Goal: Task Accomplishment & Management: Complete application form

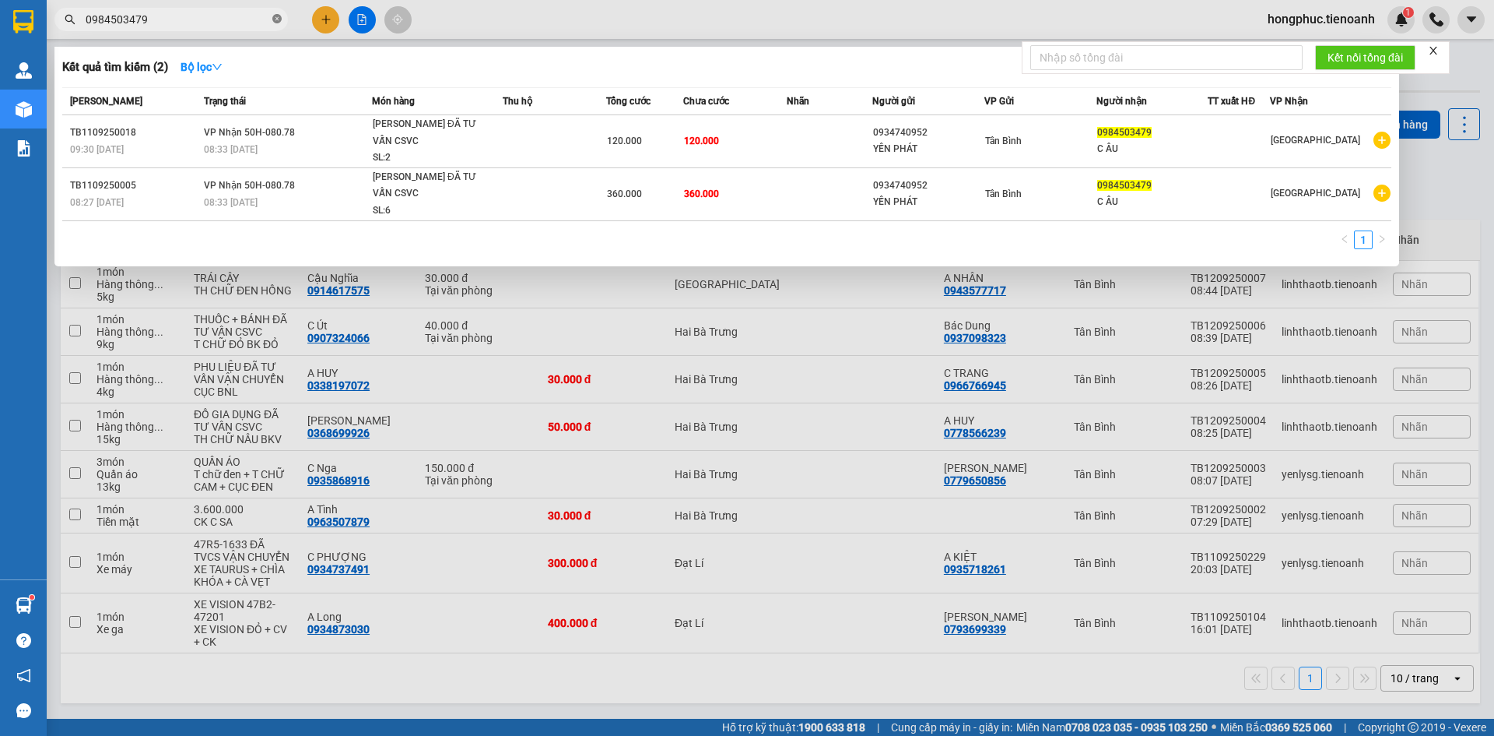
click at [276, 17] on icon "close-circle" at bounding box center [276, 18] width 9 height 9
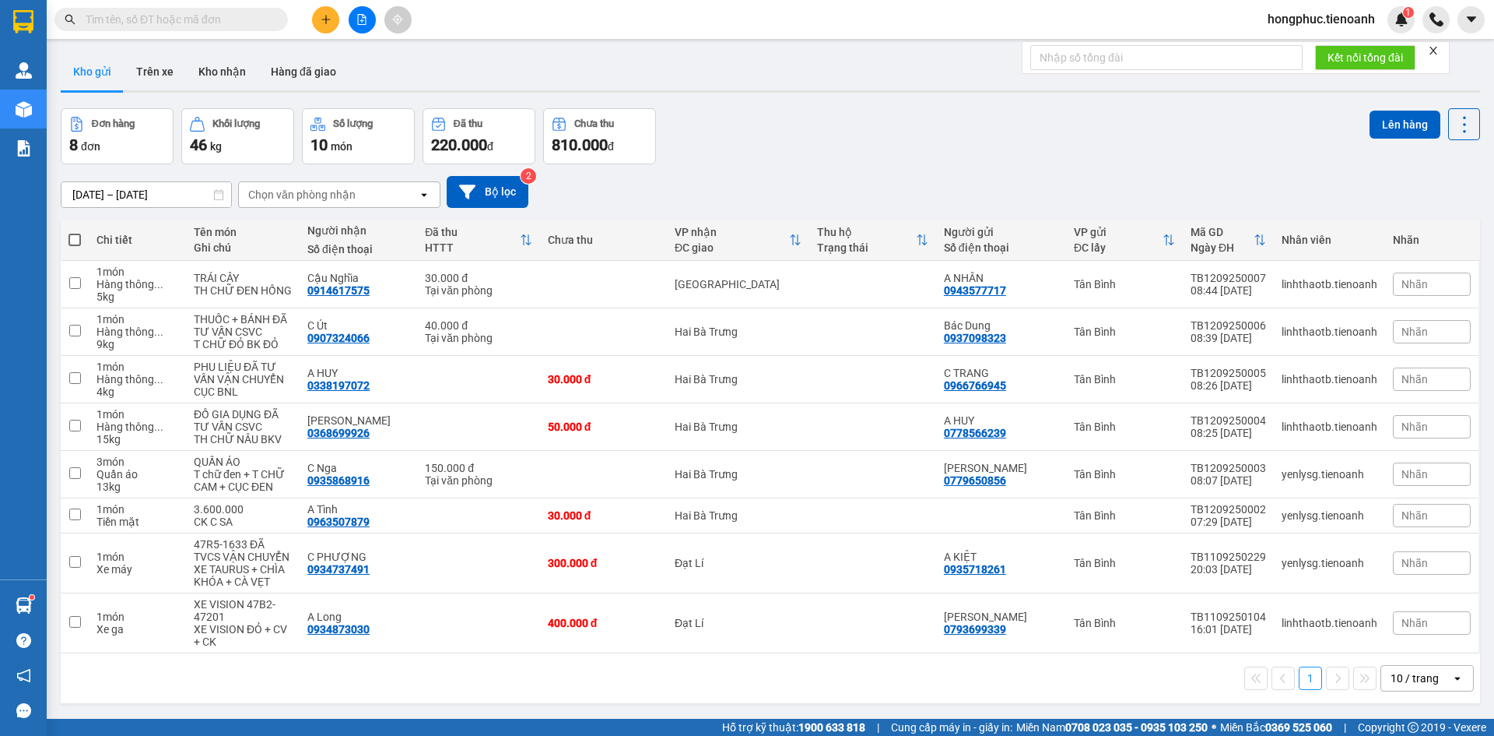
paste input "0941702779"
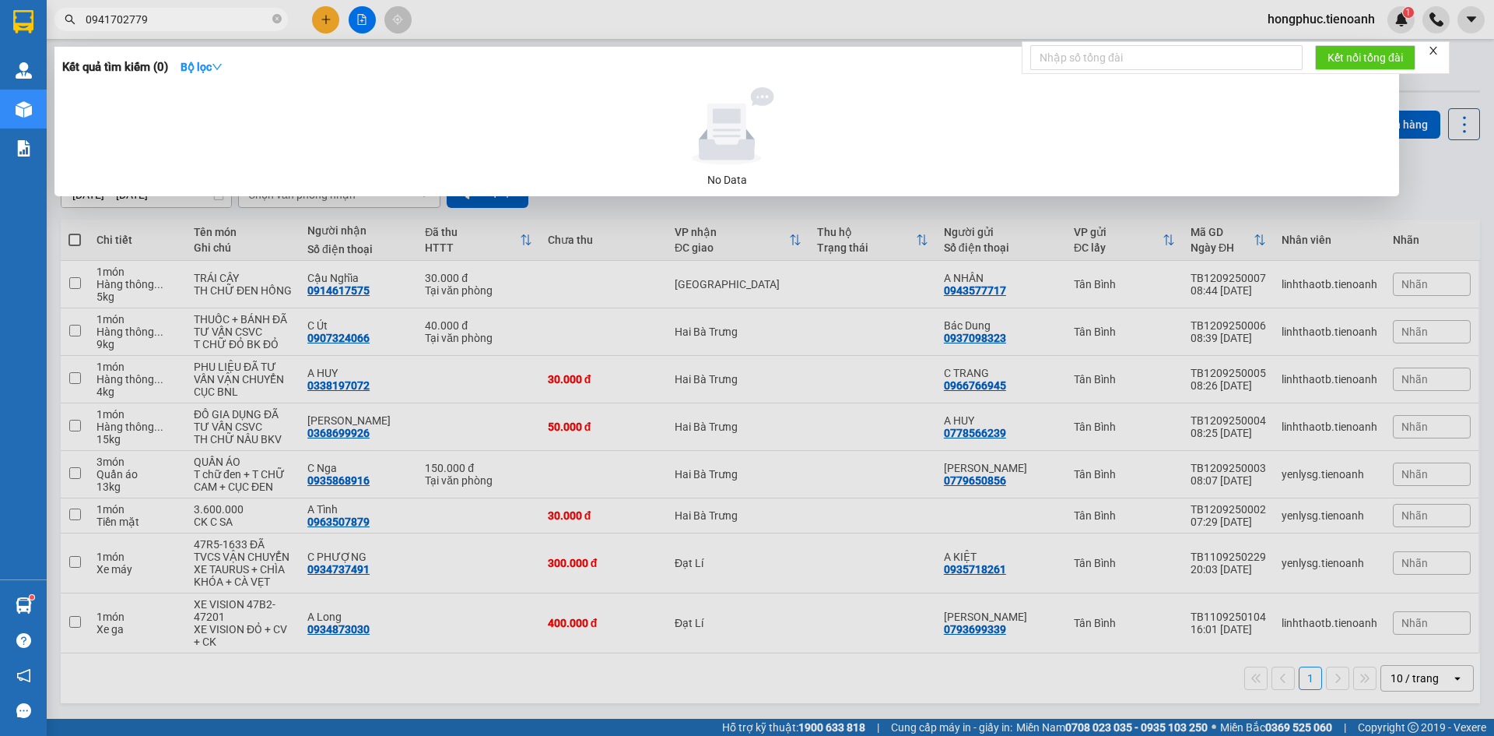
type input "0941702779"
click at [283, 20] on span "0941702779" at bounding box center [170, 19] width 233 height 23
click at [282, 21] on span "0941702779" at bounding box center [170, 19] width 233 height 23
click at [278, 21] on icon "close-circle" at bounding box center [276, 18] width 9 height 9
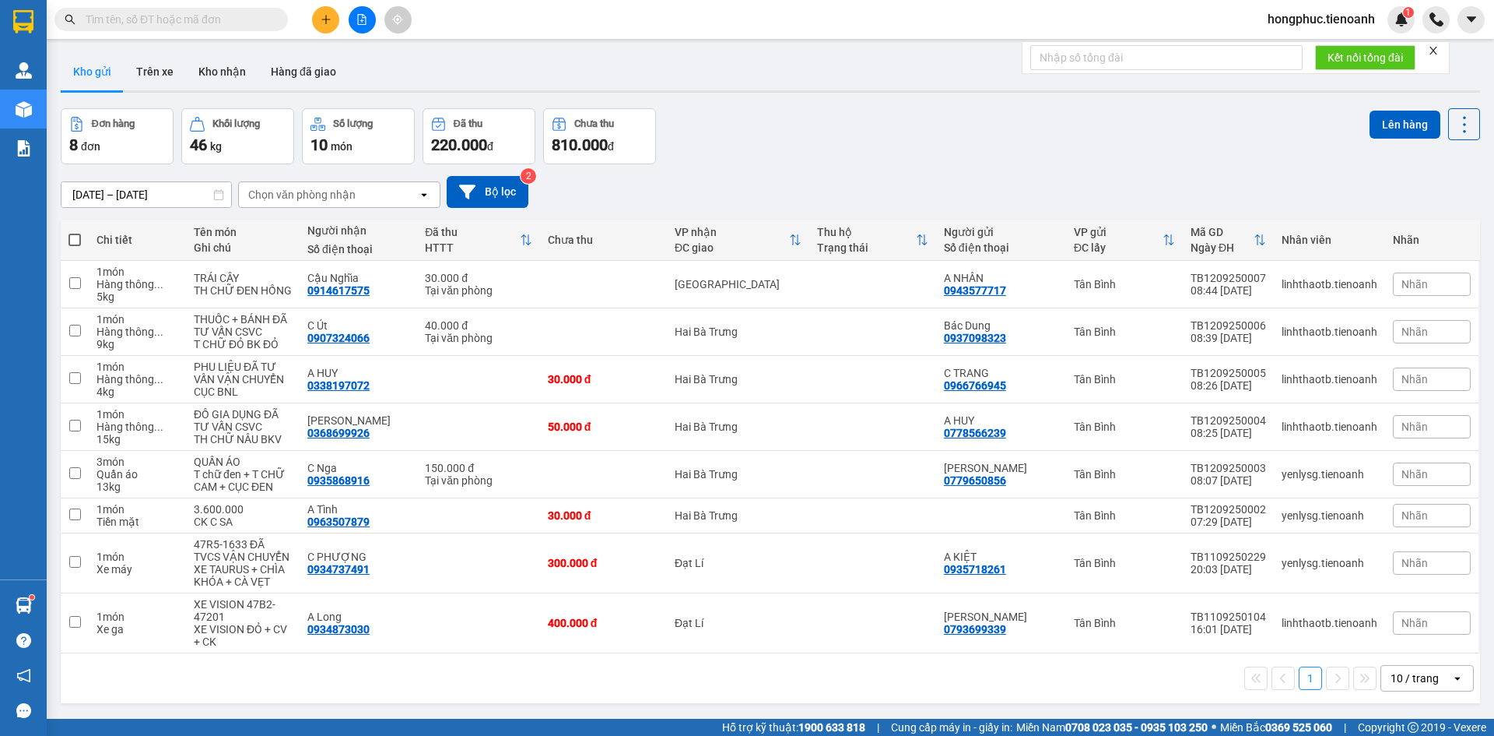
paste input "0389345540"
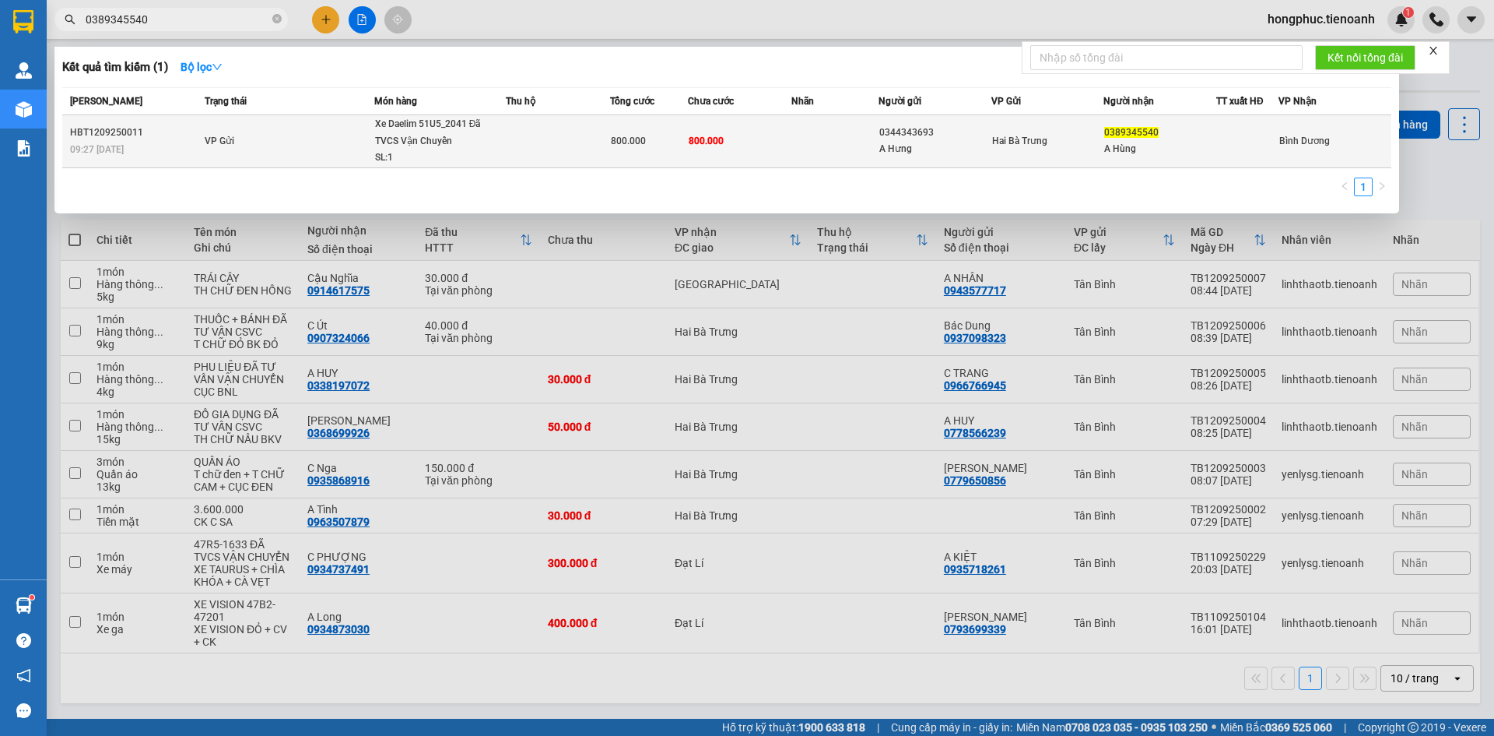
type input "0389345540"
click at [188, 151] on div "09:27 [DATE]" at bounding box center [135, 149] width 130 height 17
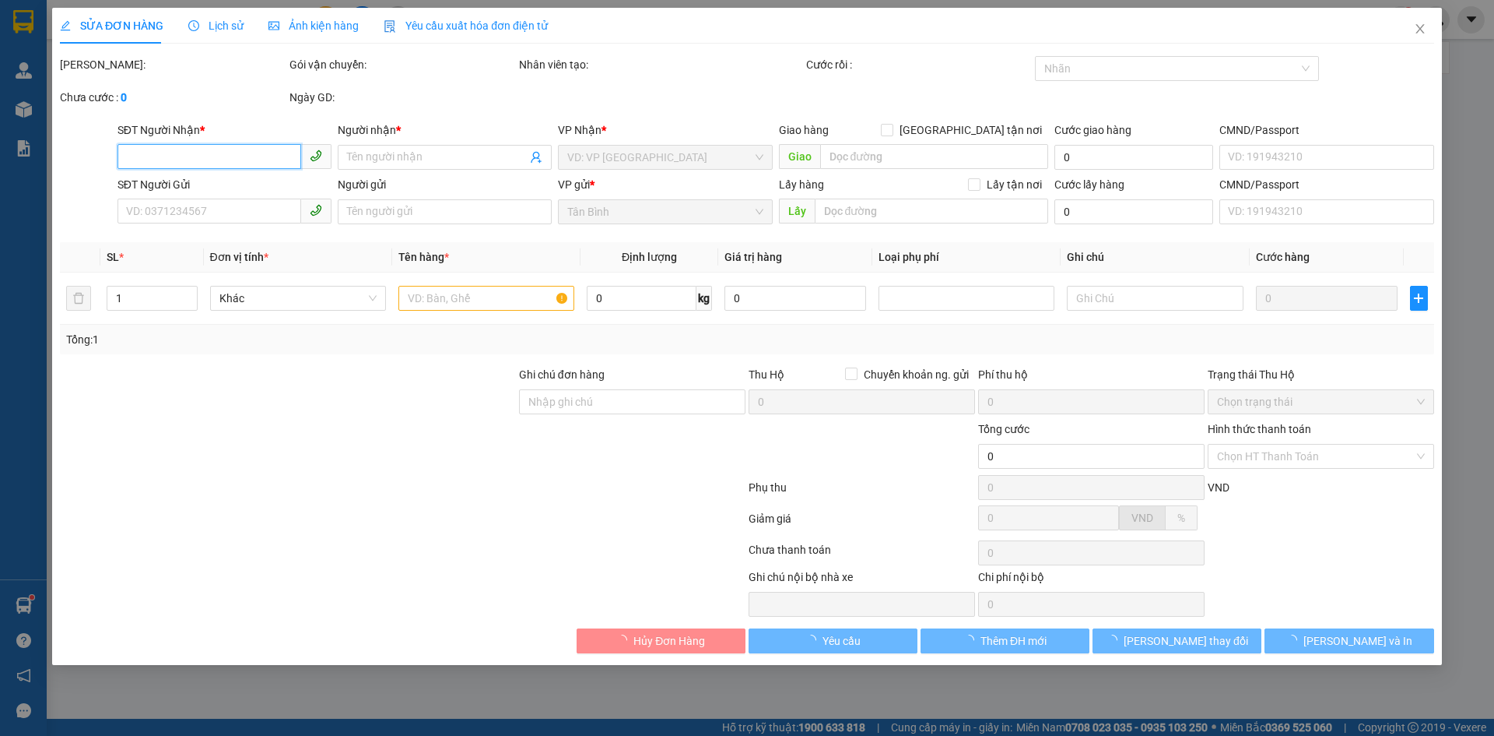
type input "0389345540"
type input "A Hùng"
type input "0344343693"
type input "A Hưng"
type input "800.000"
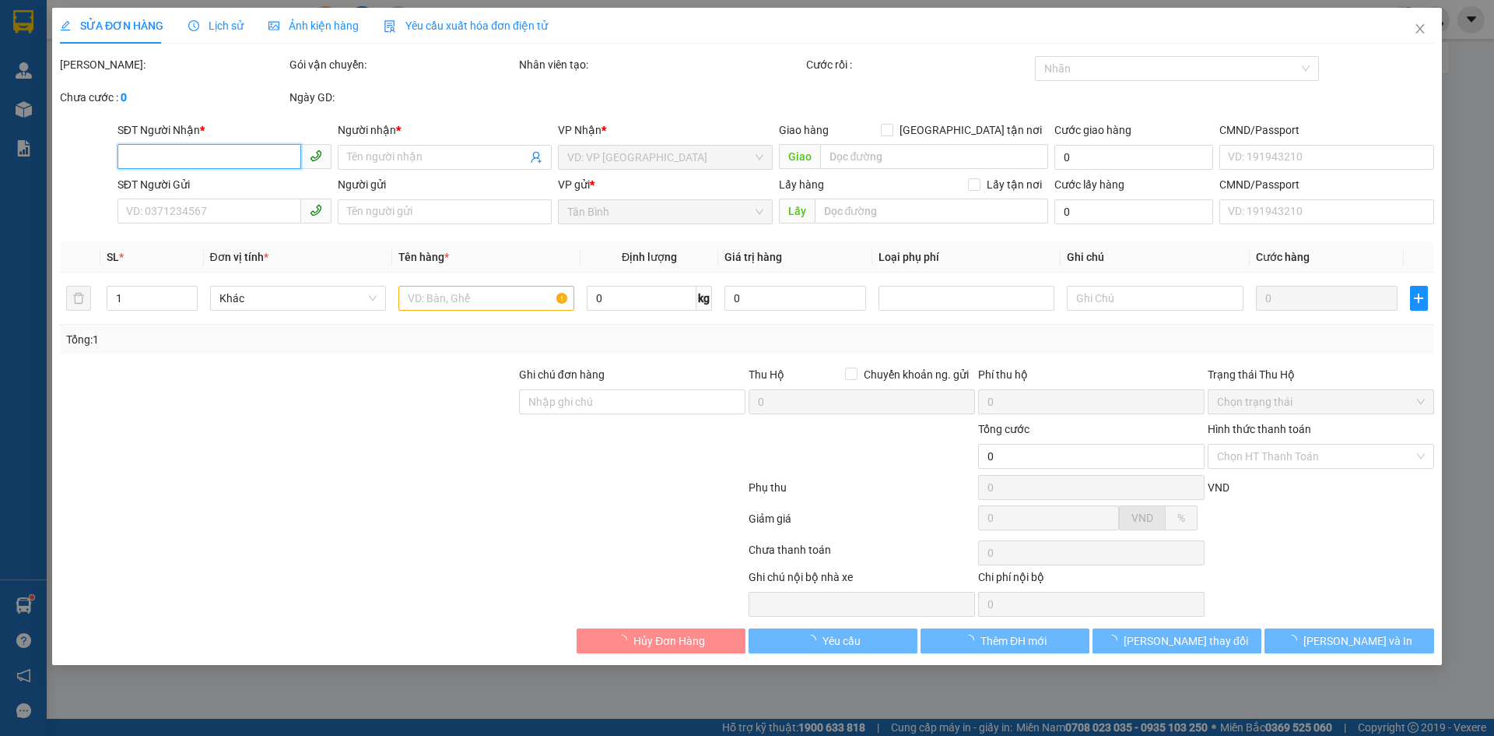
type input "800.000"
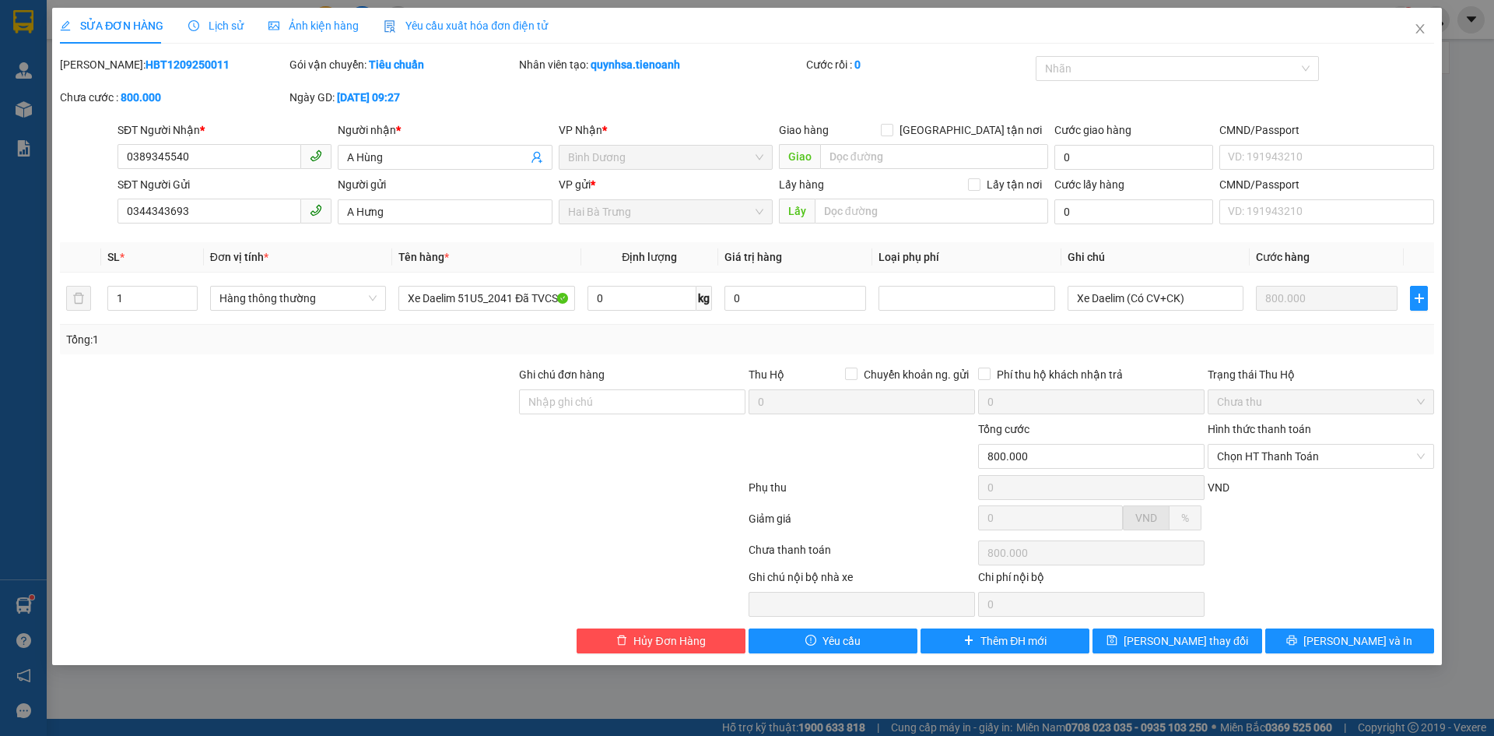
click at [208, 28] on span "Lịch sử" at bounding box center [215, 25] width 55 height 12
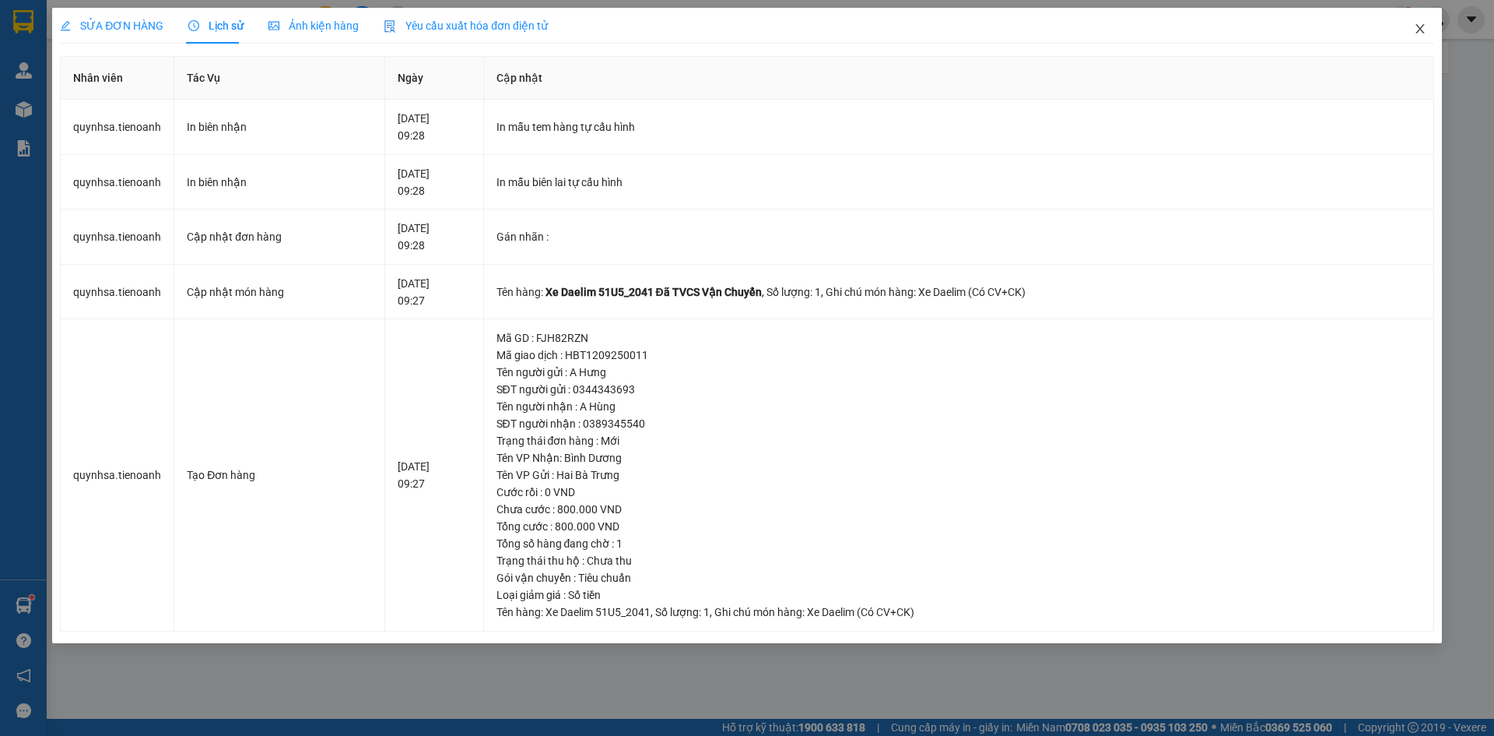
click at [1421, 27] on icon "close" at bounding box center [1420, 29] width 12 height 12
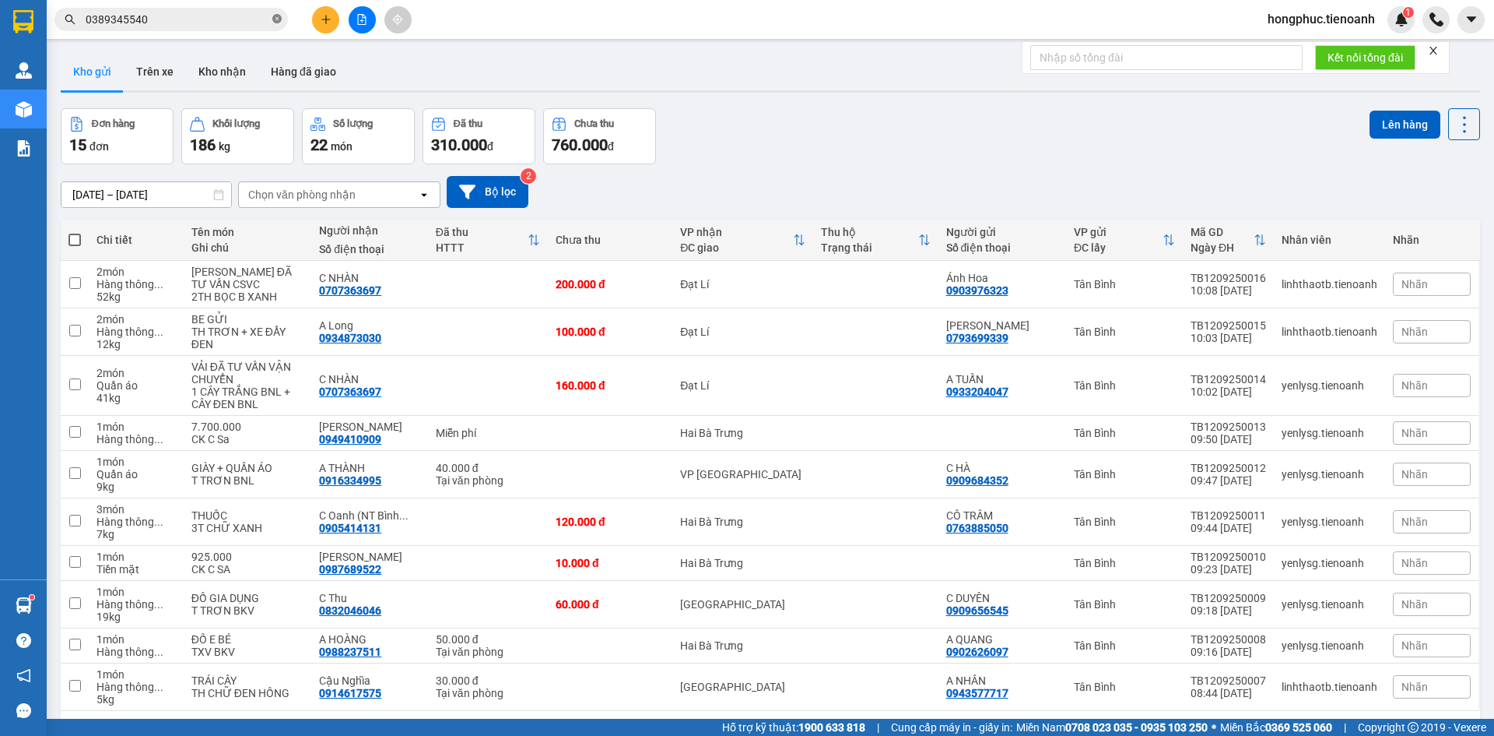
click at [279, 20] on icon "close-circle" at bounding box center [276, 18] width 9 height 9
paste input "0941702779"
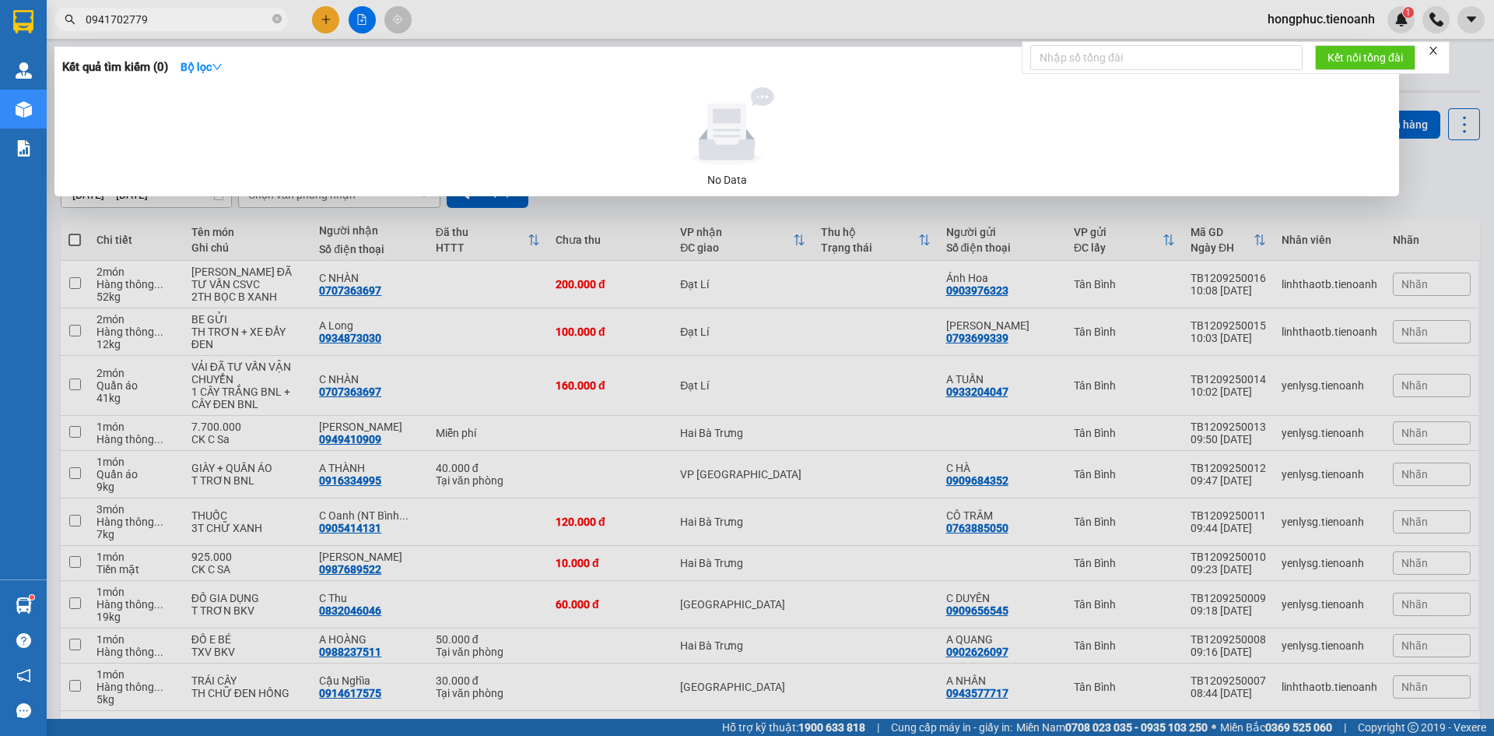
type input "0941702779"
click at [278, 22] on icon "close-circle" at bounding box center [276, 18] width 9 height 9
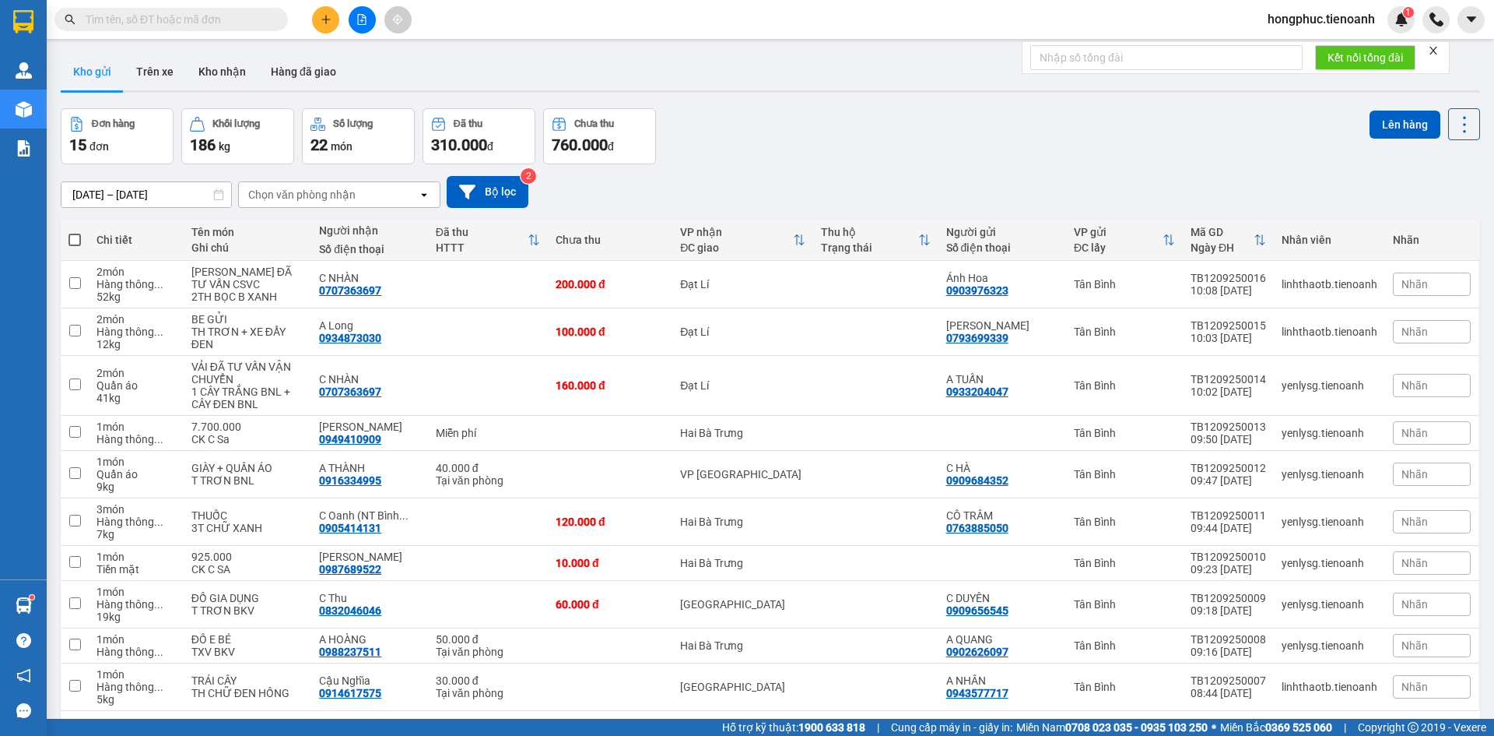
paste input "0389345540"
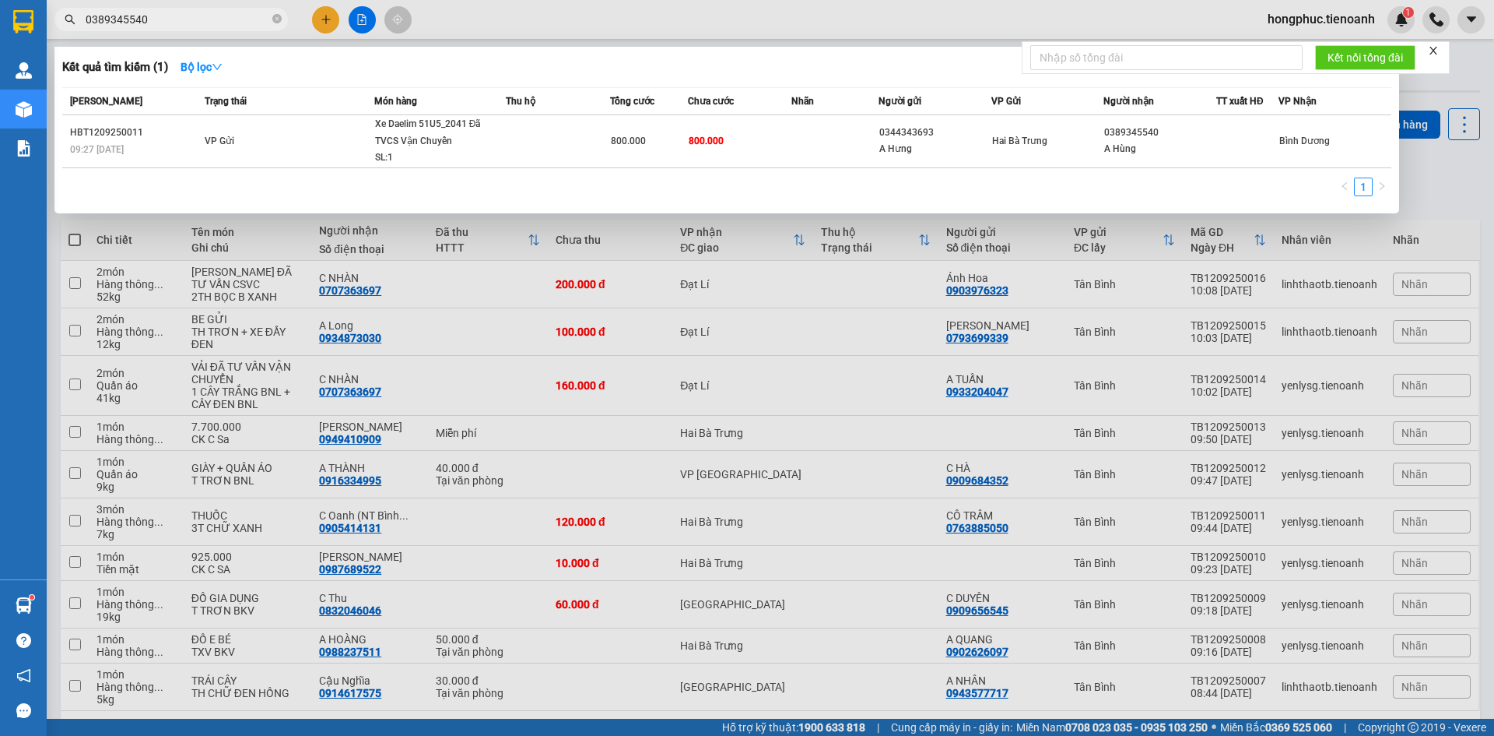
type input "0389345540"
click at [279, 18] on icon "close-circle" at bounding box center [276, 18] width 9 height 9
type input "528"
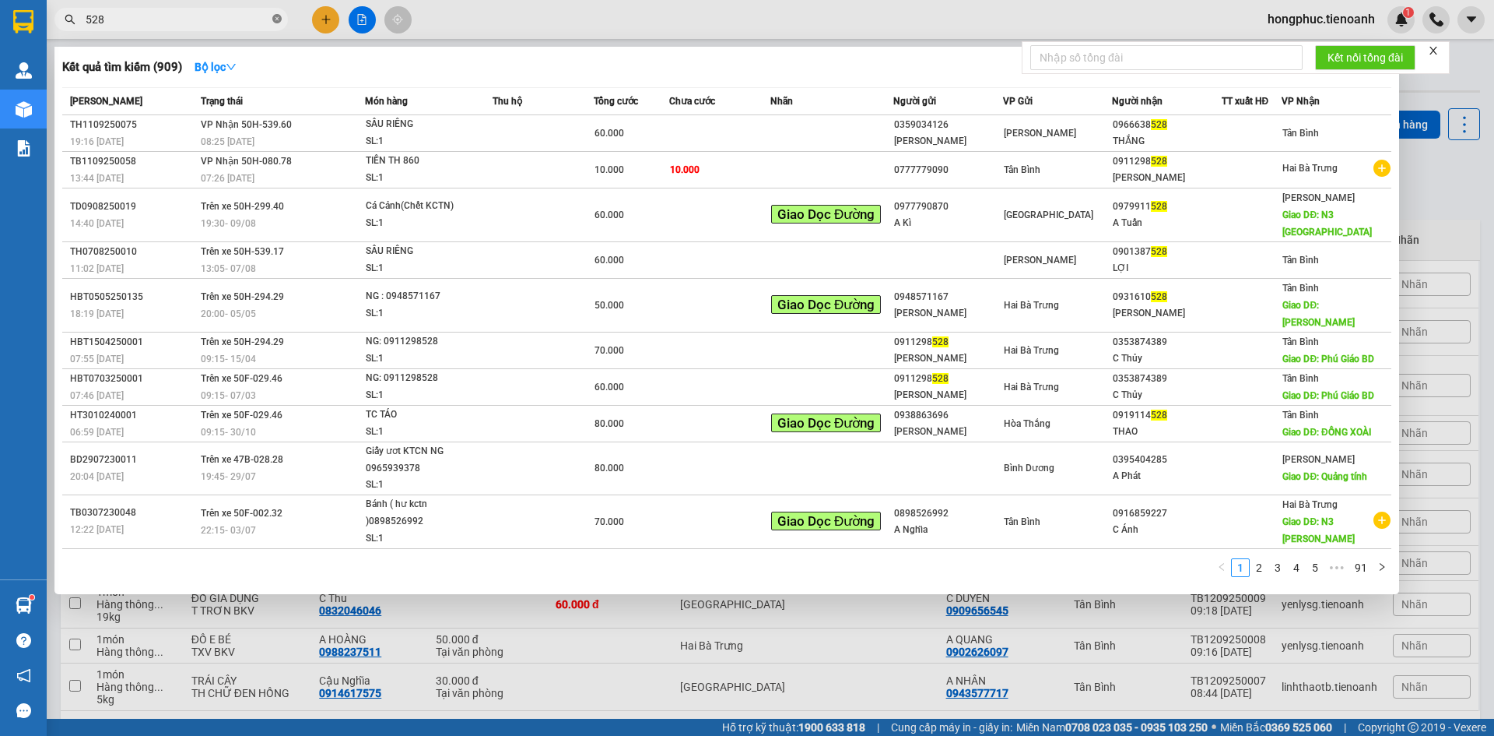
click at [279, 20] on icon "close-circle" at bounding box center [276, 18] width 9 height 9
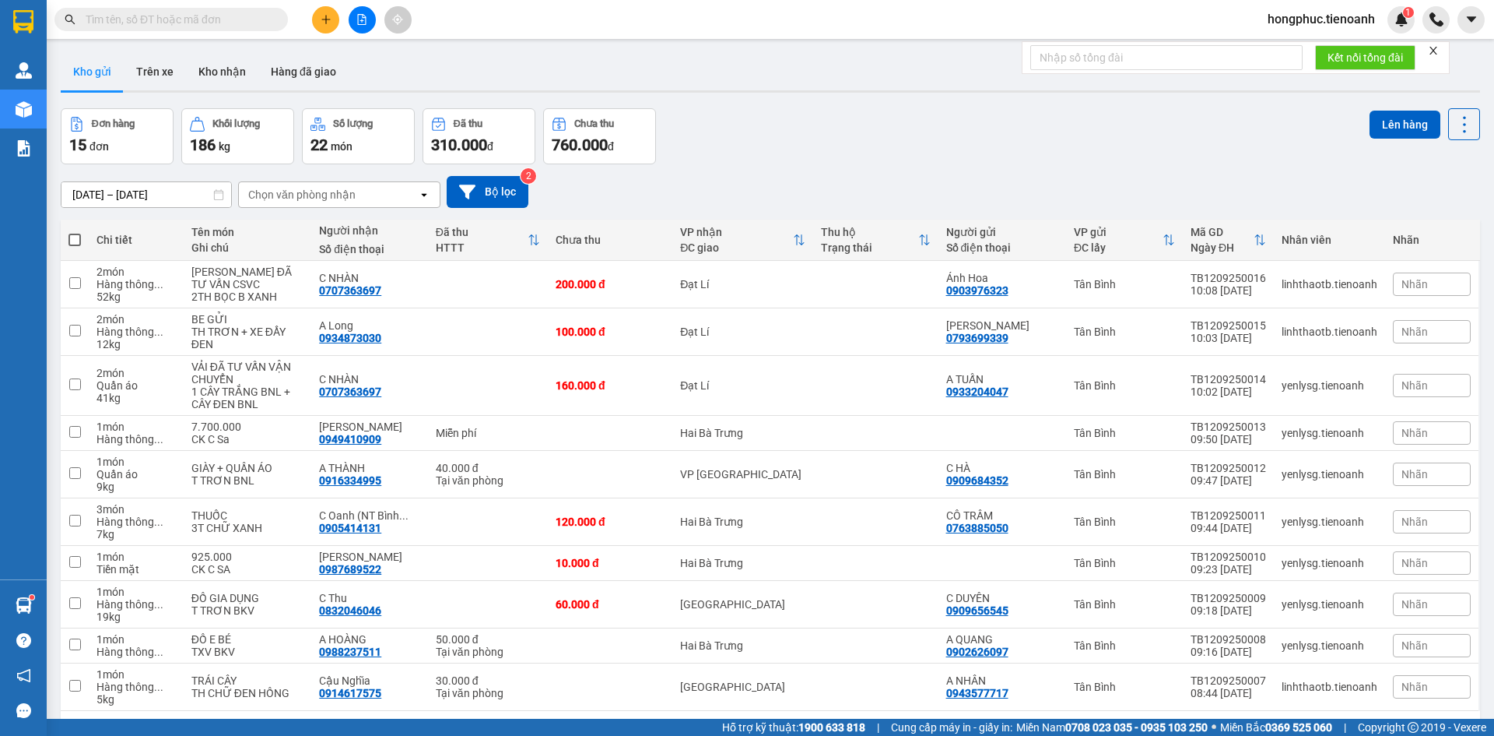
paste input "0934299799"
type input "0934299799"
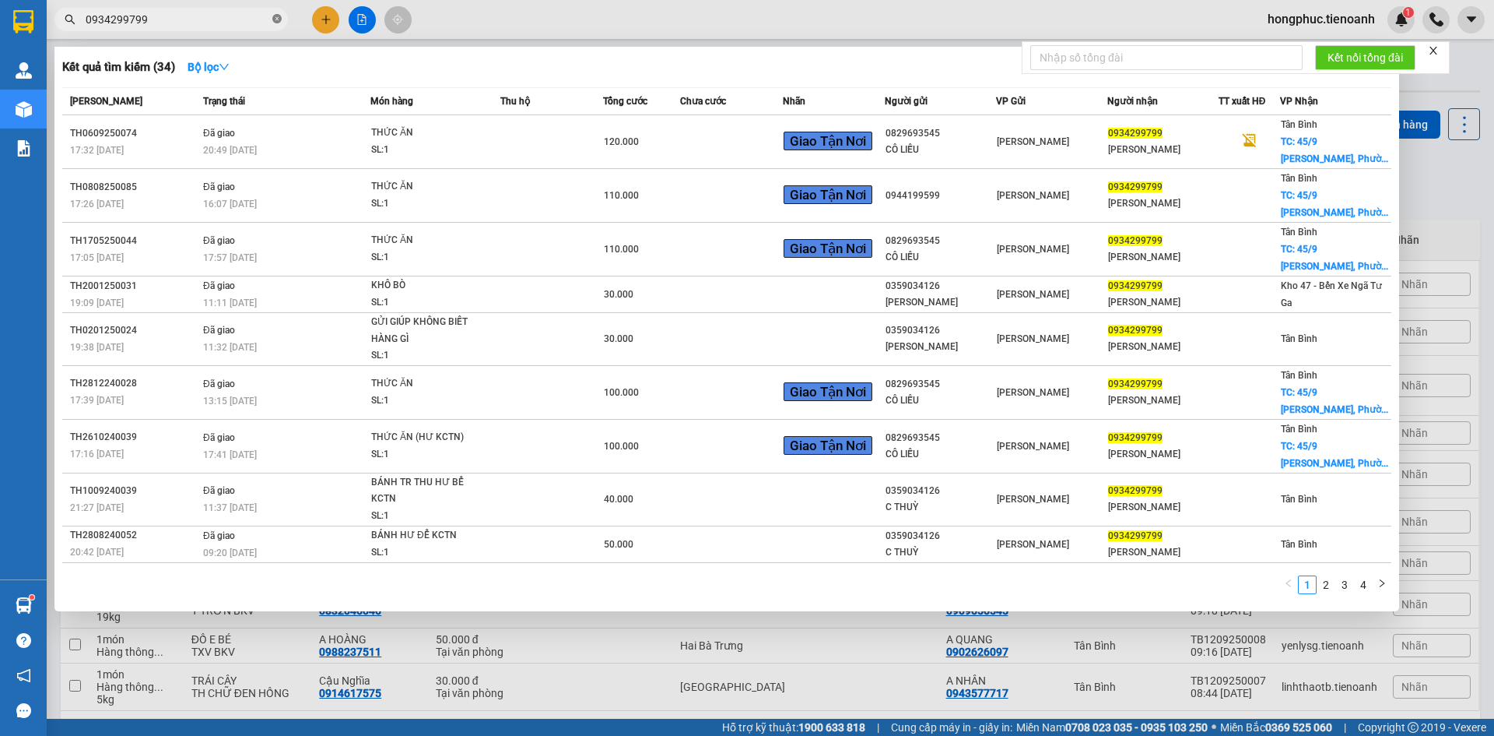
click at [273, 22] on icon "close-circle" at bounding box center [276, 18] width 9 height 9
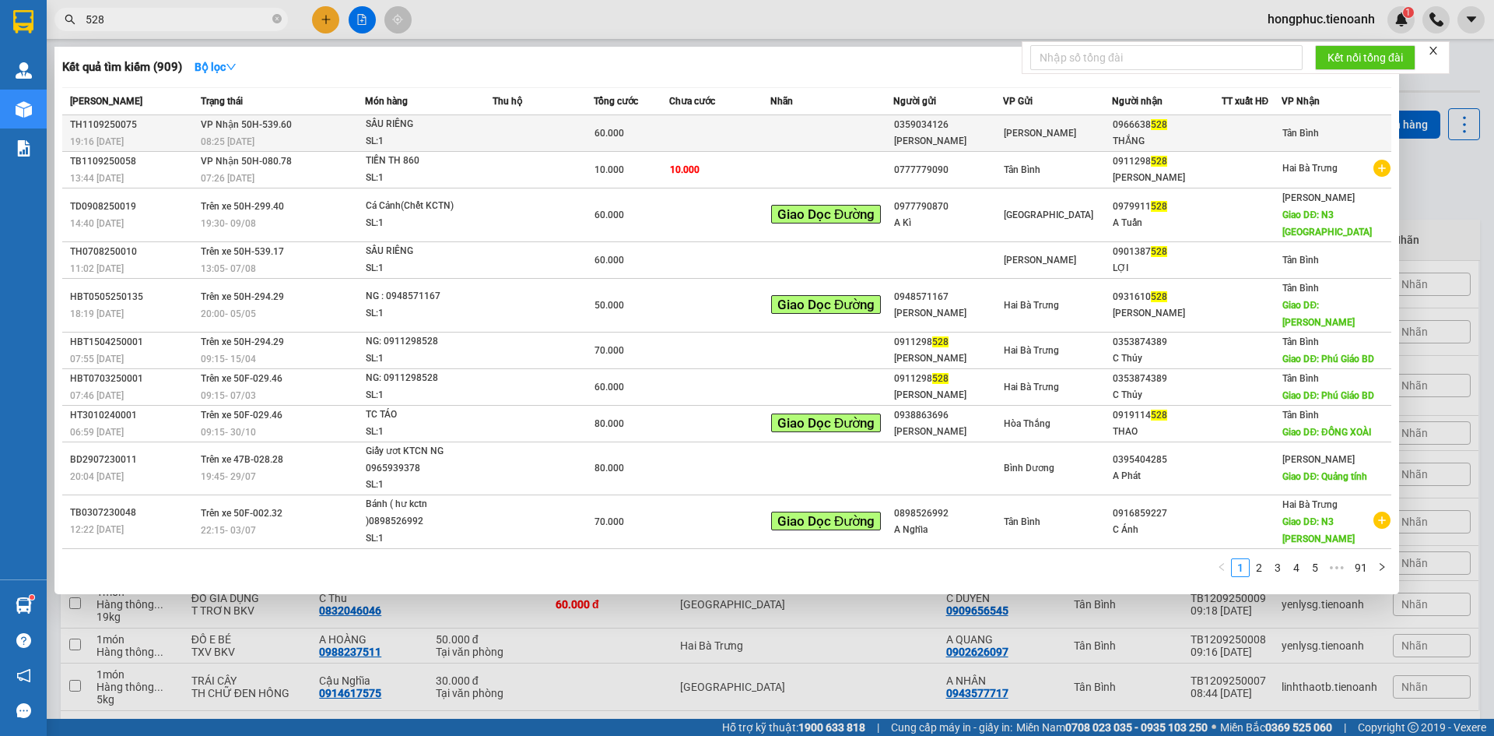
type input "528"
click at [448, 145] on div "SL: 1" at bounding box center [424, 141] width 117 height 17
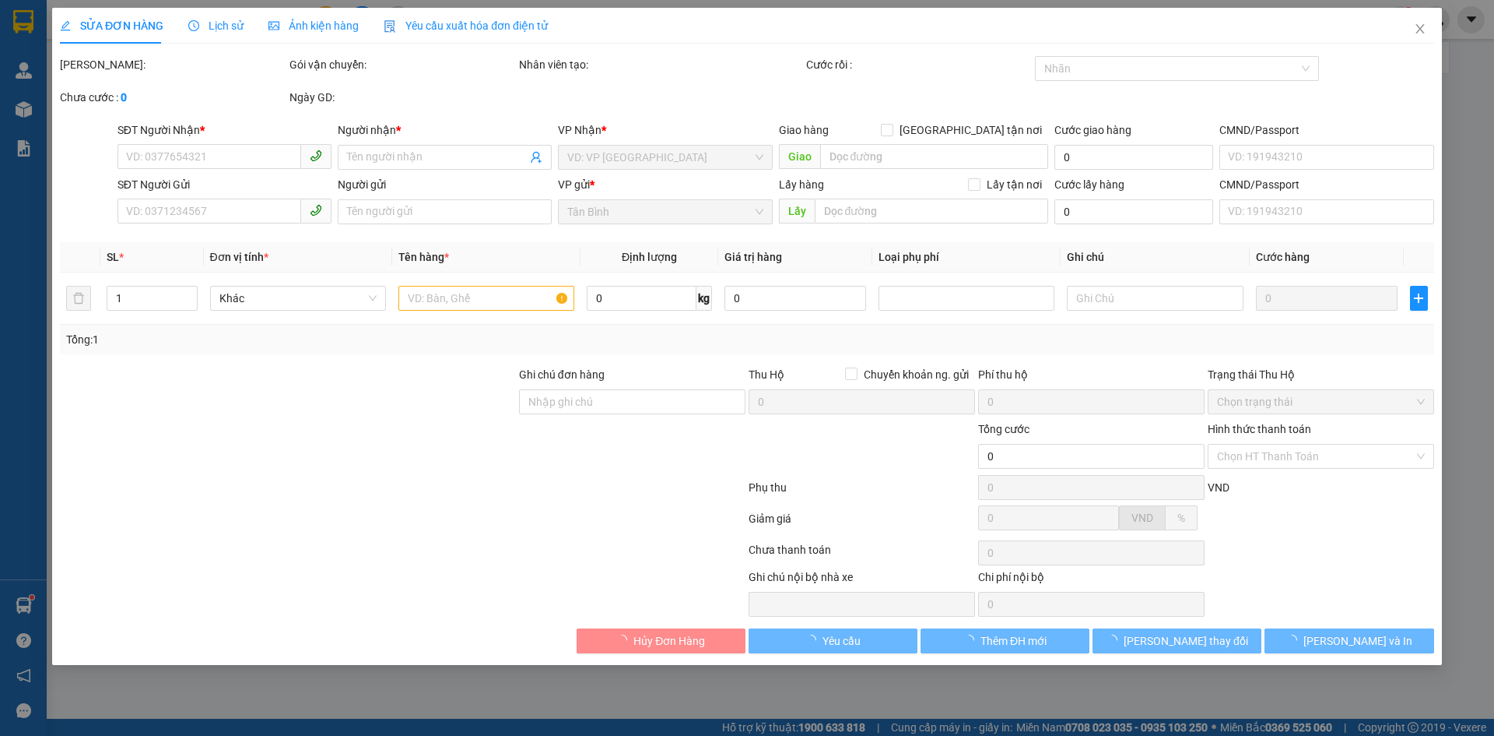
type input "0966638528"
type input "THẮNG"
type input "0359034126"
type input "[PERSON_NAME]"
type input "60.000"
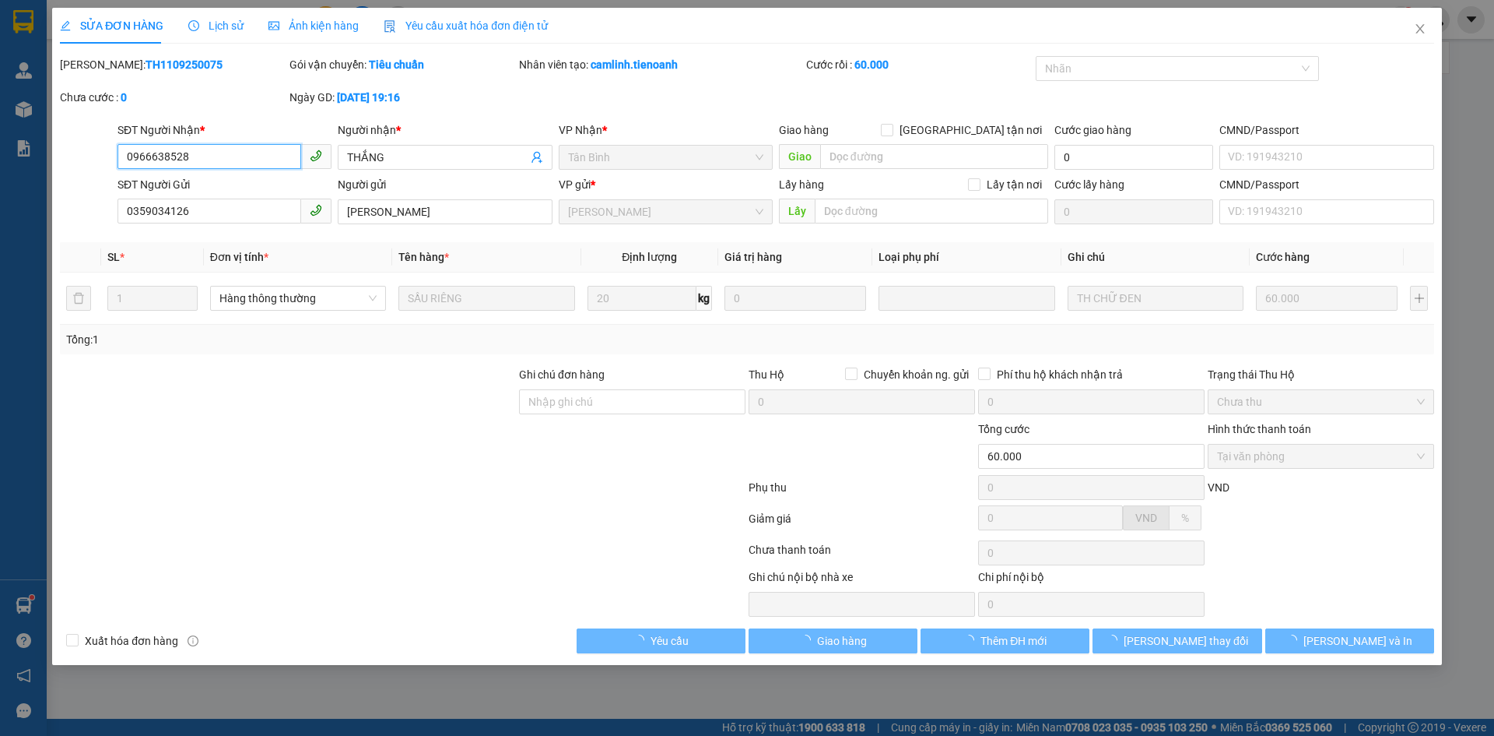
click at [188, 17] on div "Lịch sử" at bounding box center [215, 25] width 55 height 17
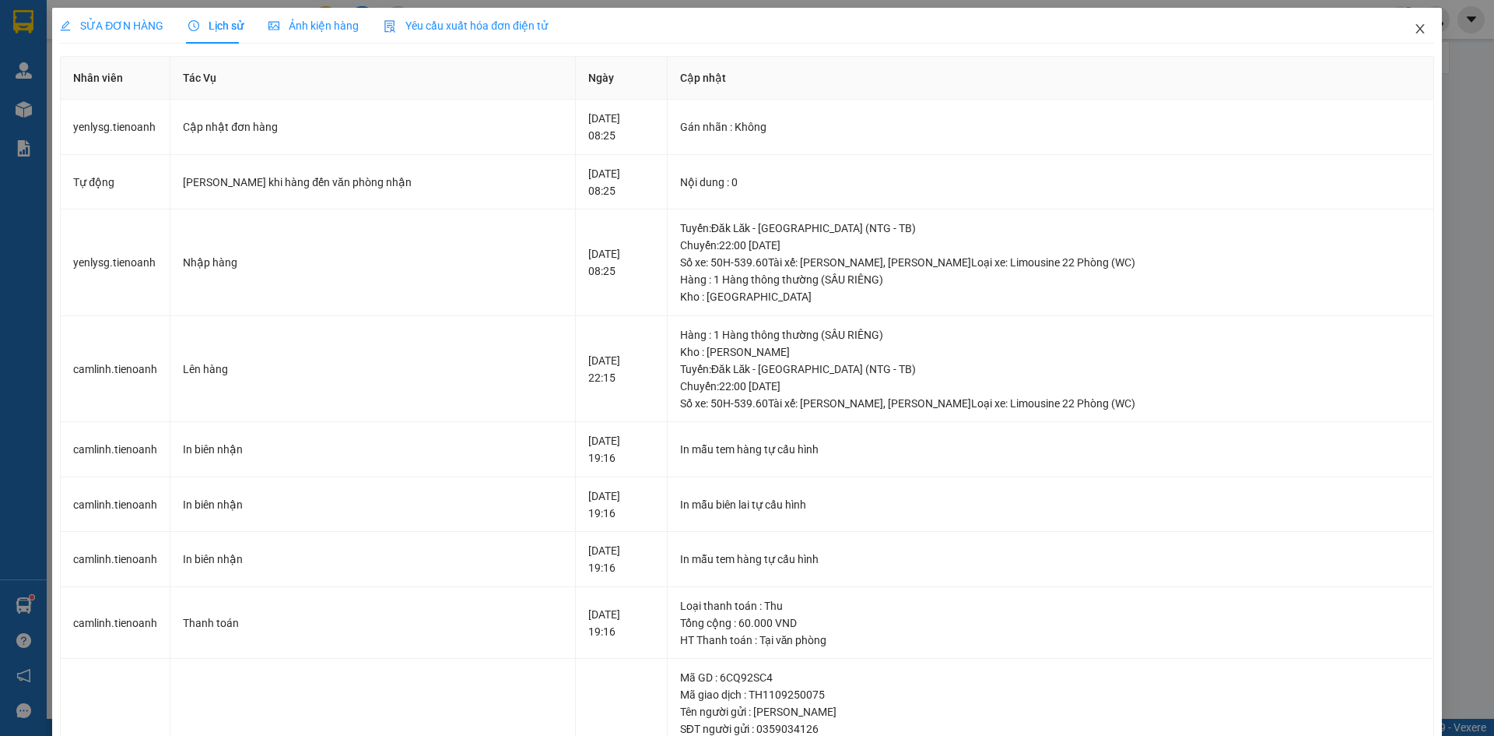
click at [1416, 26] on icon "close" at bounding box center [1420, 28] width 9 height 9
